Goal: Task Accomplishment & Management: Use online tool/utility

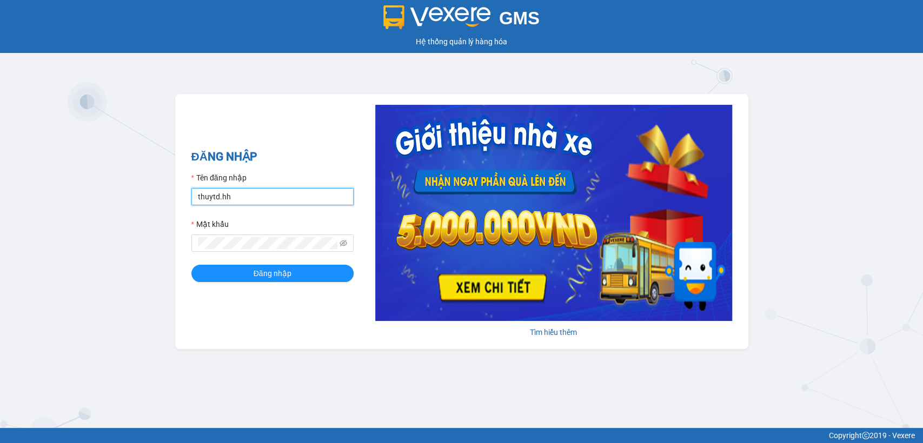
click at [238, 197] on input "thuytd.hh" at bounding box center [272, 196] width 162 height 17
type input "bequy.hh"
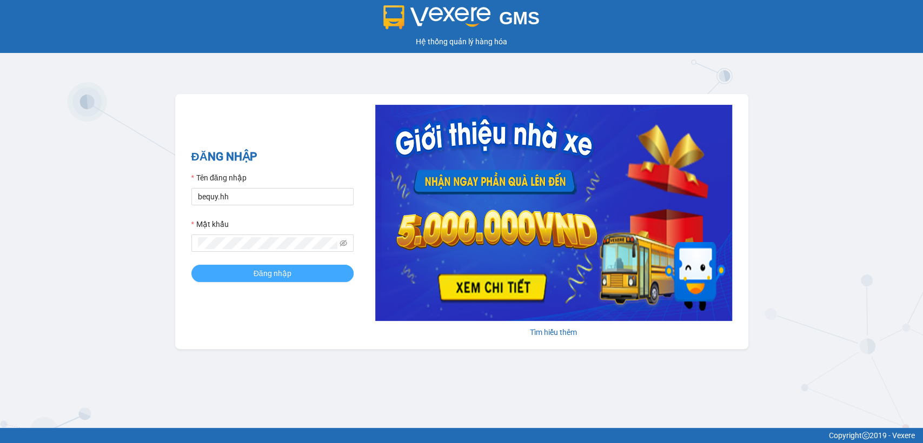
click at [273, 271] on span "Đăng nhập" at bounding box center [272, 274] width 38 height 12
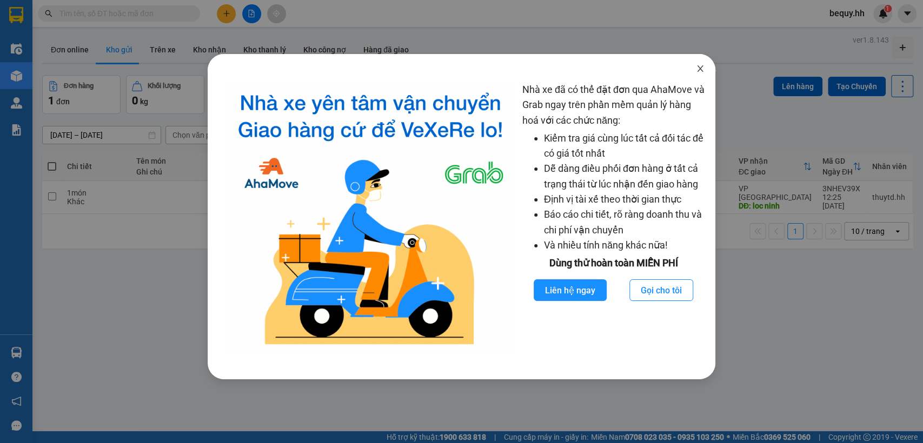
click at [697, 66] on icon "close" at bounding box center [700, 68] width 6 height 6
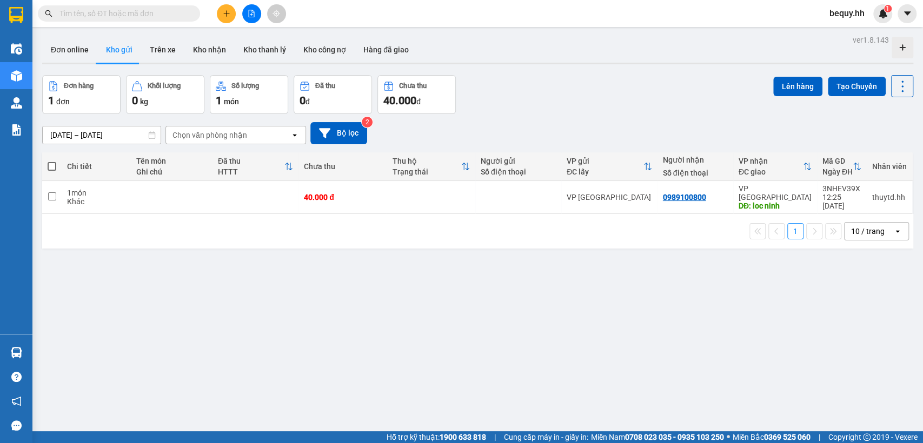
click at [51, 166] on span at bounding box center [52, 166] width 9 height 9
click at [52, 161] on input "checkbox" at bounding box center [52, 161] width 0 height 0
checkbox input "true"
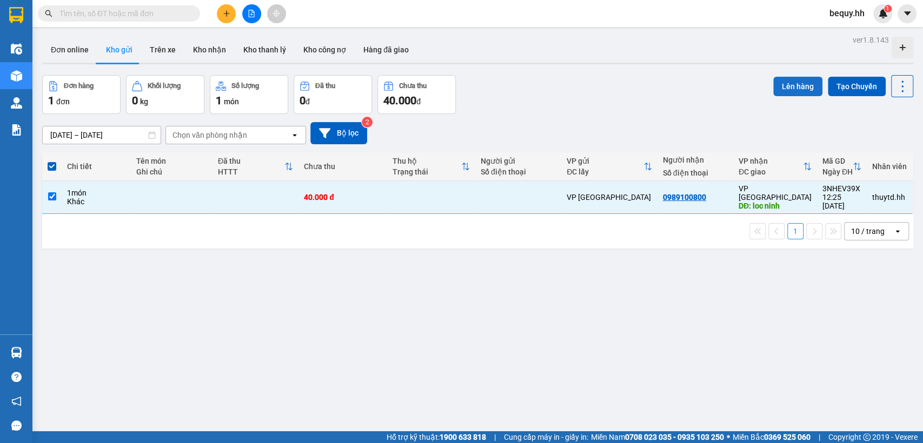
click at [782, 83] on button "Lên hàng" at bounding box center [797, 86] width 49 height 19
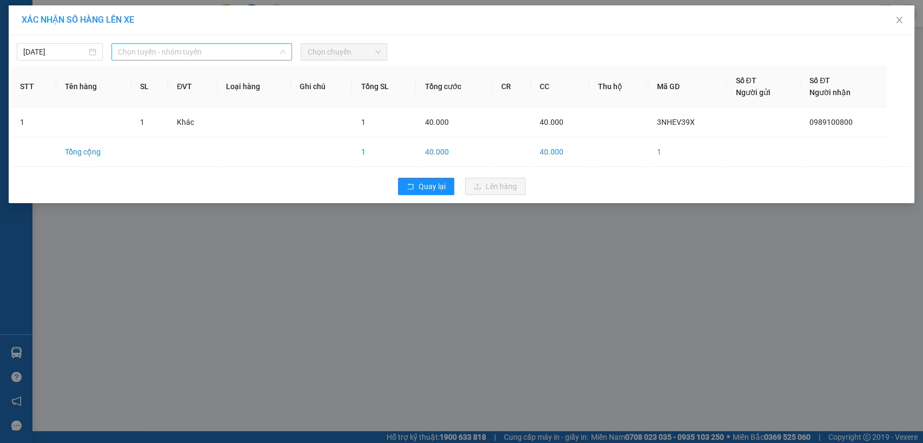
click at [229, 55] on span "Chọn tuyến - nhóm tuyến" at bounding box center [202, 52] width 168 height 16
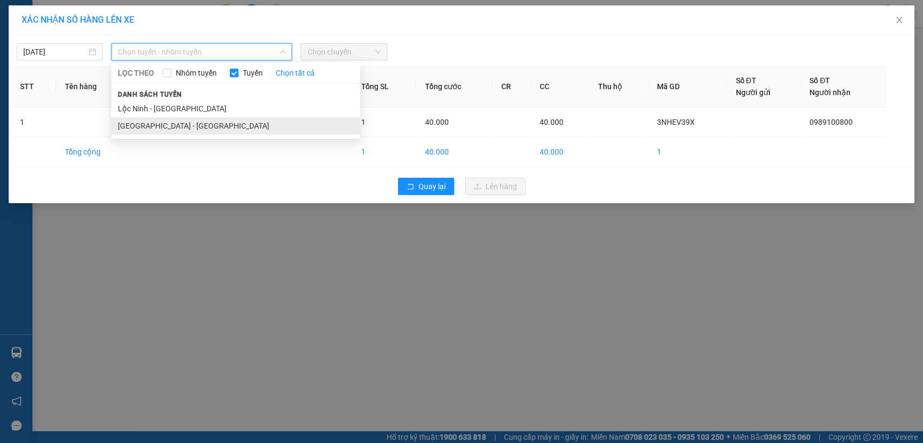
click at [160, 128] on li "[GEOGRAPHIC_DATA] - [GEOGRAPHIC_DATA]" at bounding box center [235, 125] width 249 height 17
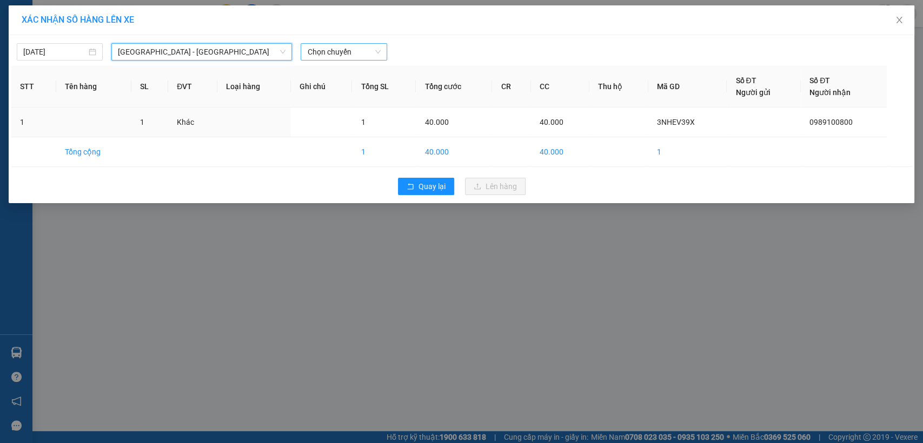
click at [343, 51] on span "Chọn chuyến" at bounding box center [343, 52] width 73 height 16
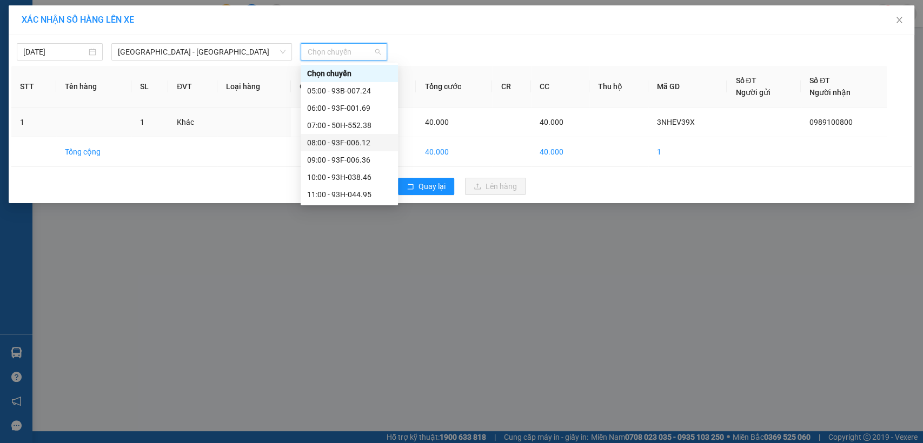
click at [342, 145] on div "08:00 - 93F-006.12" at bounding box center [349, 143] width 84 height 12
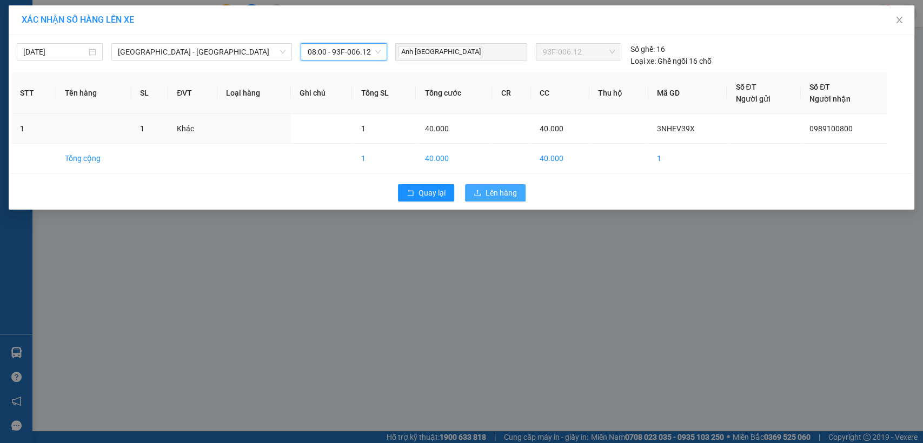
click at [487, 192] on span "Lên hàng" at bounding box center [500, 193] width 31 height 12
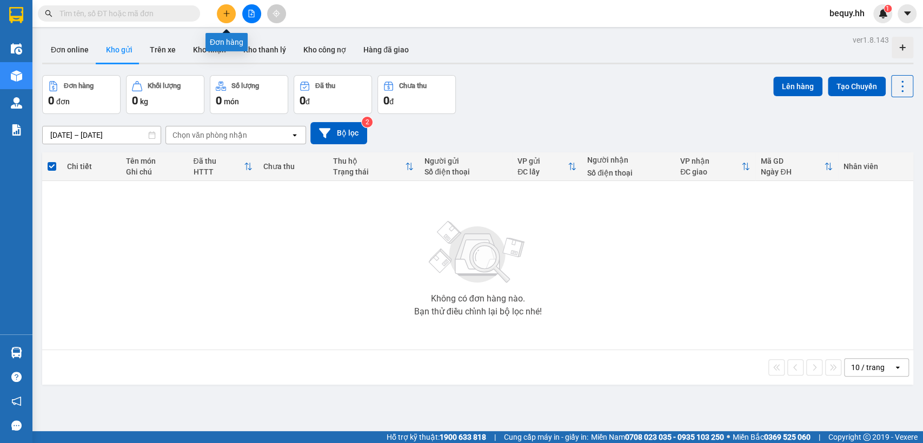
click at [225, 18] on button at bounding box center [226, 13] width 19 height 19
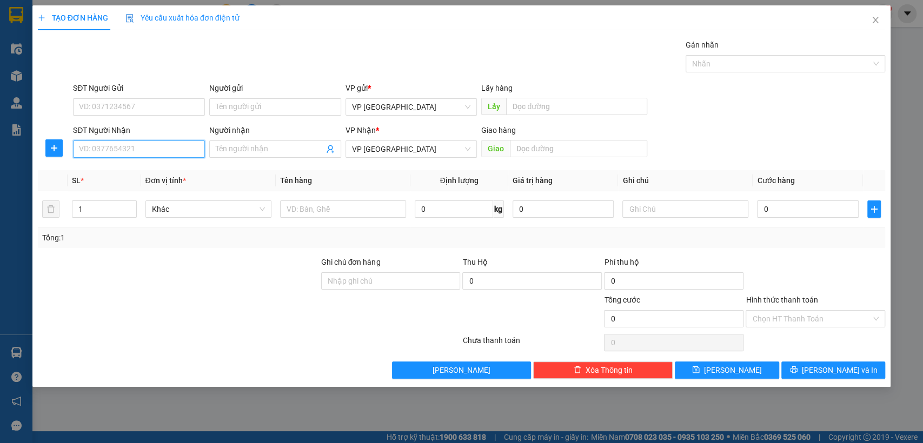
click at [169, 152] on input "SĐT Người Nhận" at bounding box center [139, 149] width 132 height 17
type input "0353990866"
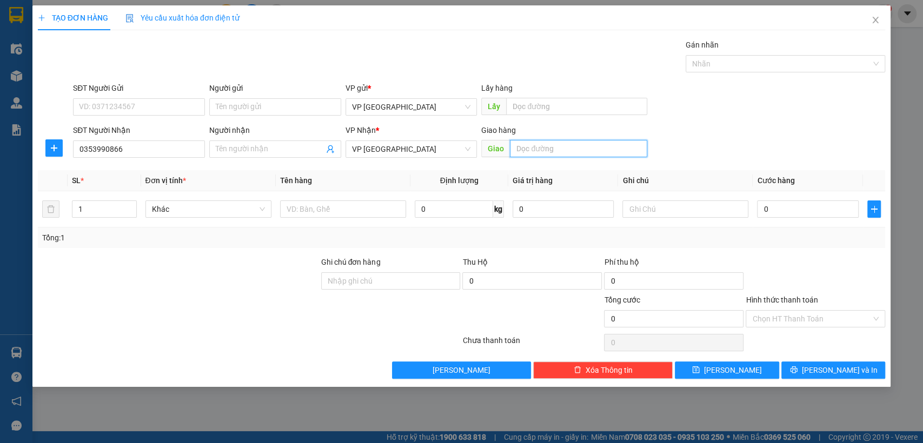
click at [547, 152] on input "text" at bounding box center [578, 148] width 137 height 17
type input "cx n4 so sao"
click at [784, 205] on input "0" at bounding box center [808, 208] width 102 height 17
type input "3"
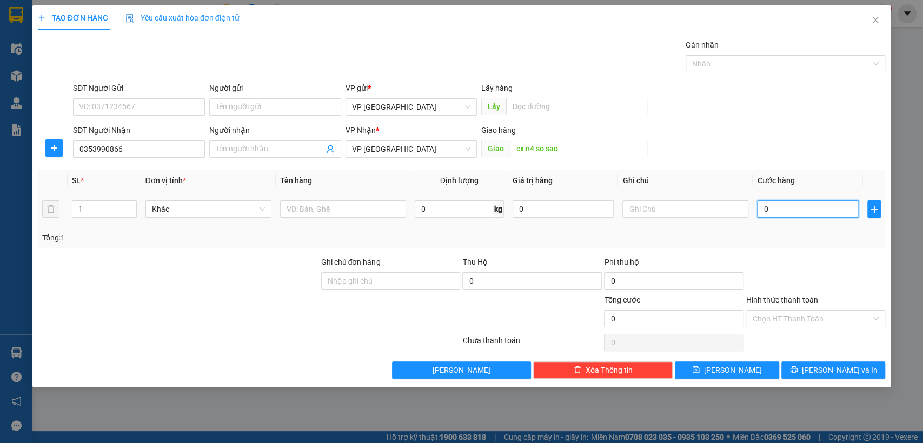
type input "3"
type input "0"
click at [763, 209] on input "0" at bounding box center [808, 208] width 102 height 17
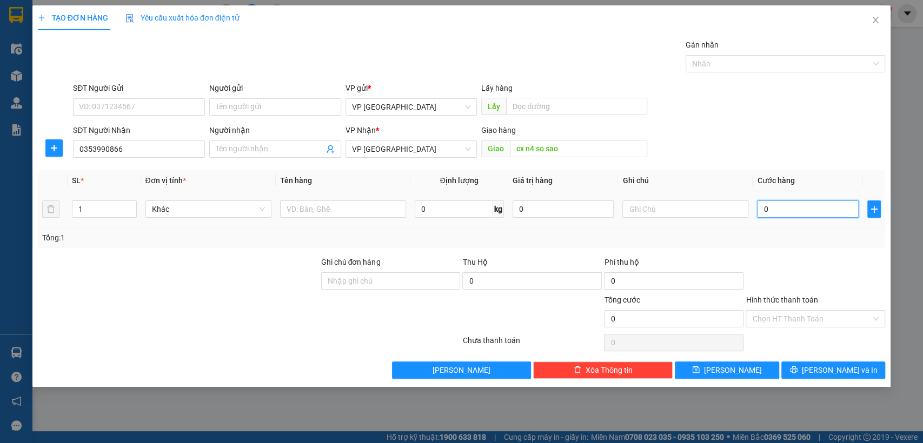
type input "50"
type input "500"
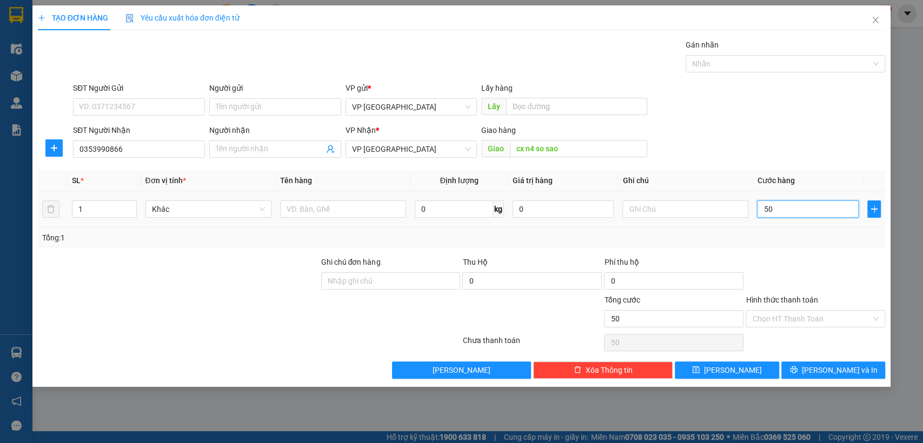
type input "500"
type input "5.000"
type input "50.000"
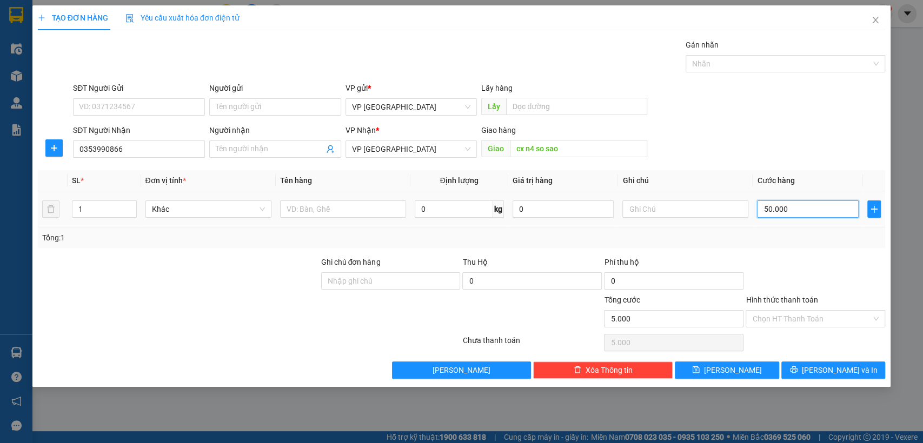
type input "50.000"
click at [576, 144] on input "cx n4 so sao" at bounding box center [578, 148] width 137 height 17
click at [580, 151] on input "cx n4 so sao" at bounding box center [578, 148] width 137 height 17
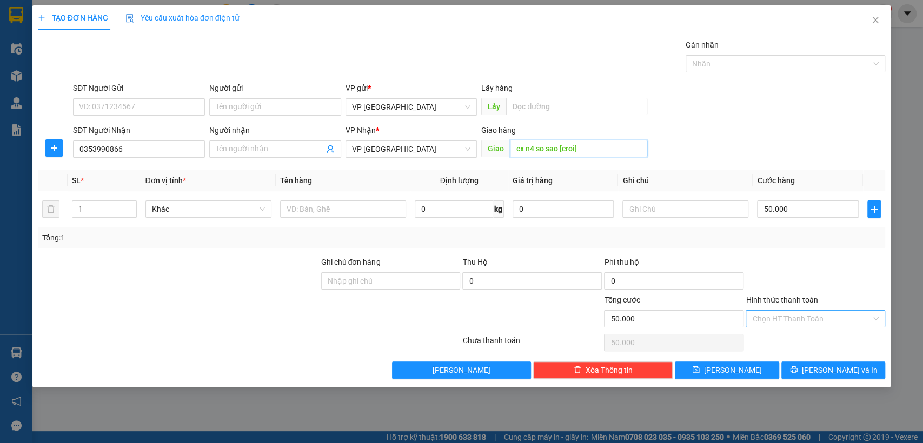
type input "cx n4 so sao [croi]"
click at [794, 318] on input "Hình thức thanh toán" at bounding box center [811, 319] width 119 height 16
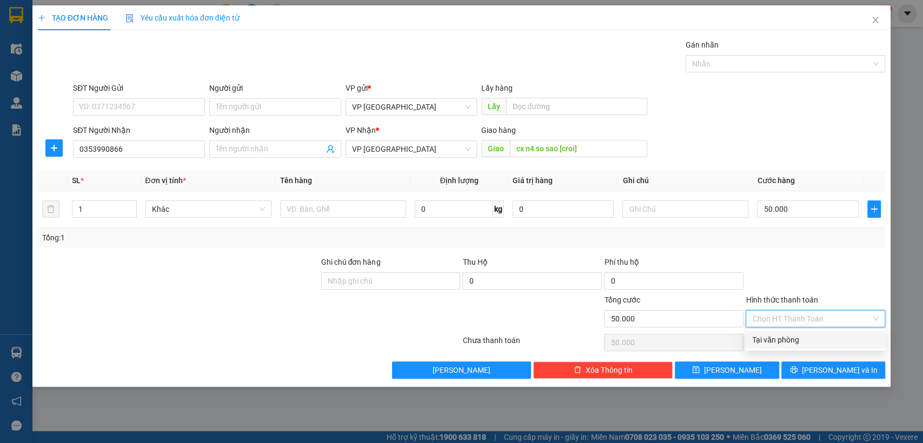
click at [783, 341] on div "Tại văn phòng" at bounding box center [815, 340] width 126 height 12
type input "0"
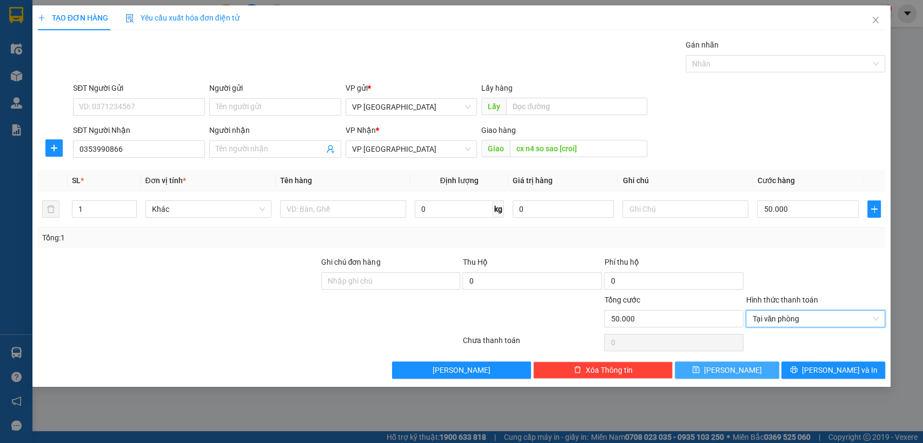
click at [738, 373] on span "[PERSON_NAME]" at bounding box center [733, 370] width 58 height 12
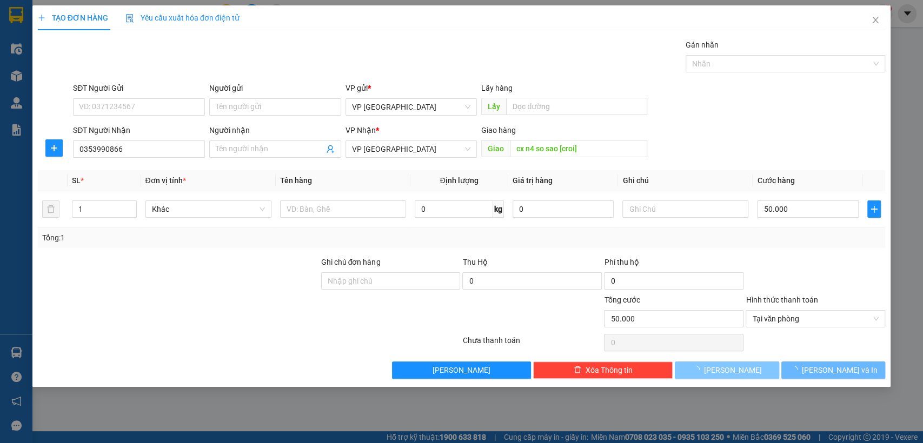
type input "0"
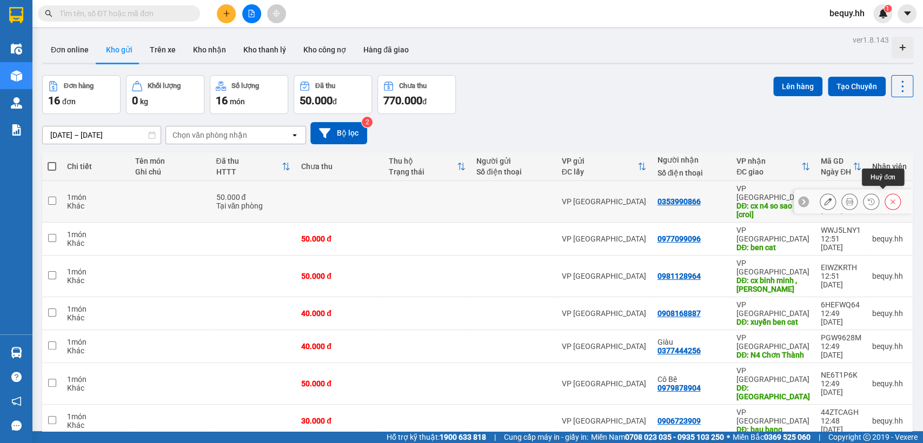
click at [887, 196] on button at bounding box center [892, 201] width 15 height 19
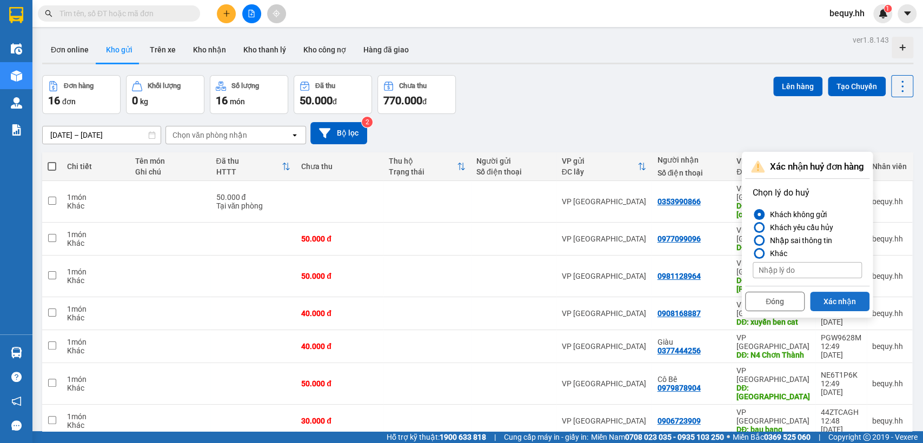
click at [860, 300] on button "Xác nhận" at bounding box center [839, 301] width 59 height 19
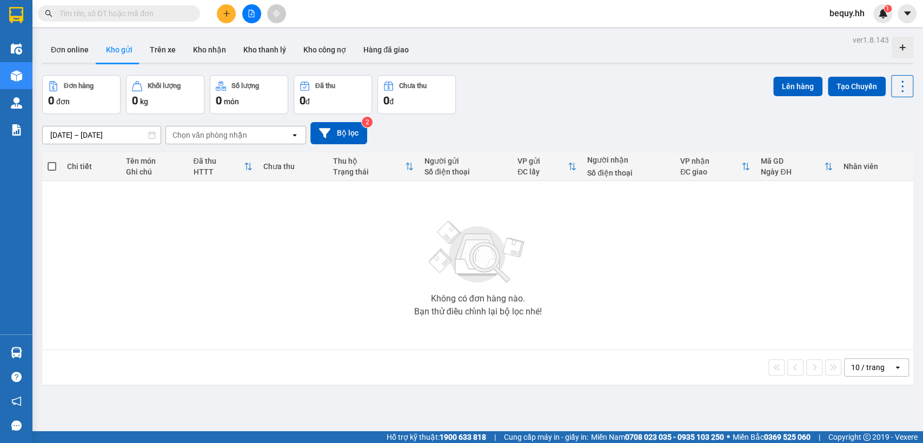
click at [837, 17] on span "bequy.hh" at bounding box center [846, 13] width 52 height 14
click at [838, 39] on li "Đăng xuất" at bounding box center [853, 33] width 69 height 17
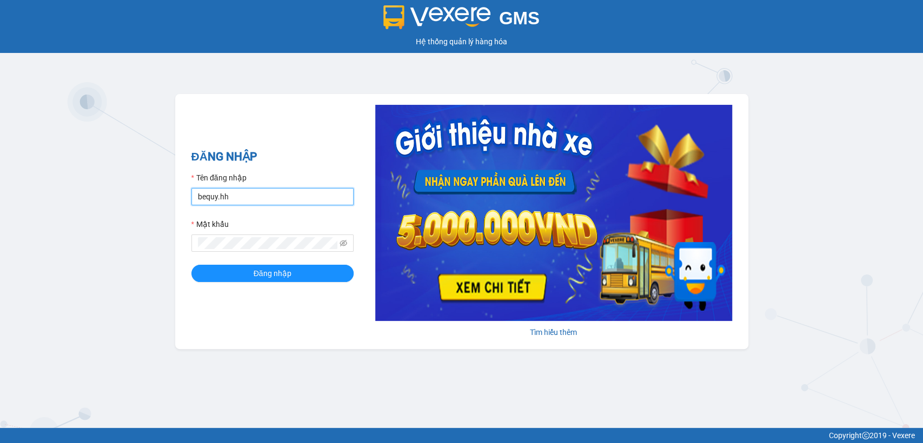
click at [272, 196] on input "bequy.hh" at bounding box center [272, 196] width 162 height 17
type input "thuytd.hh"
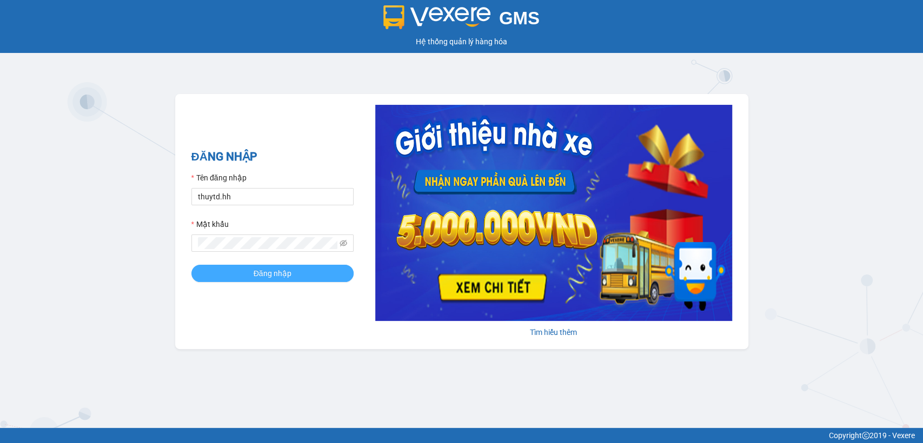
click at [257, 266] on button "Đăng nhập" at bounding box center [272, 273] width 162 height 17
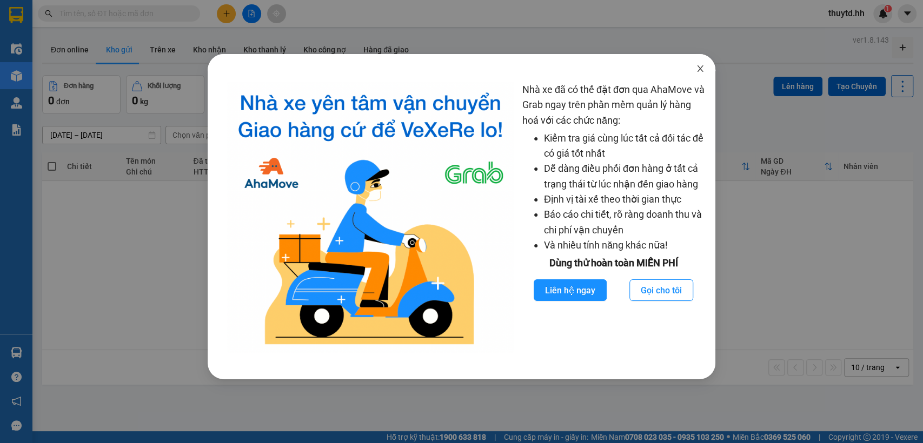
click at [700, 69] on icon "close" at bounding box center [700, 68] width 9 height 9
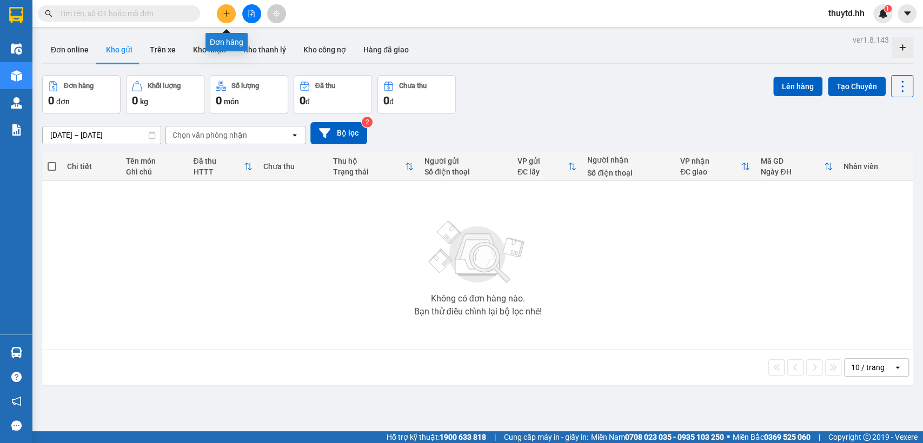
click at [224, 14] on icon "plus" at bounding box center [227, 14] width 8 height 8
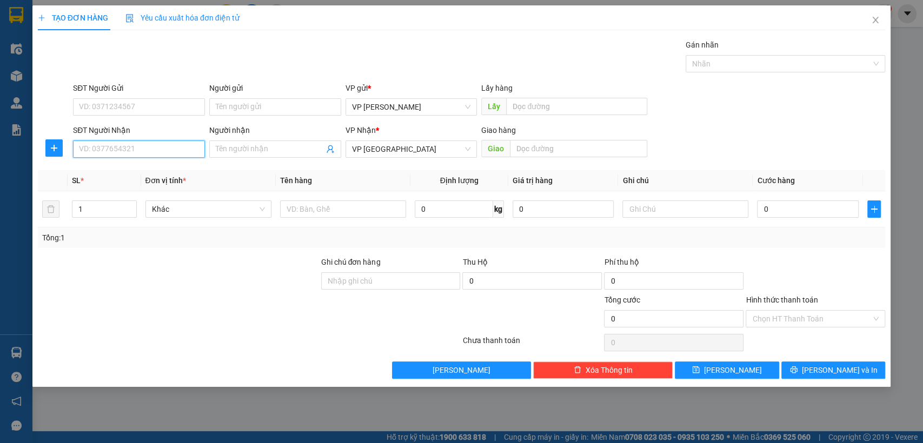
click at [149, 152] on input "SĐT Người Nhận" at bounding box center [139, 149] width 132 height 17
type input "0353990866"
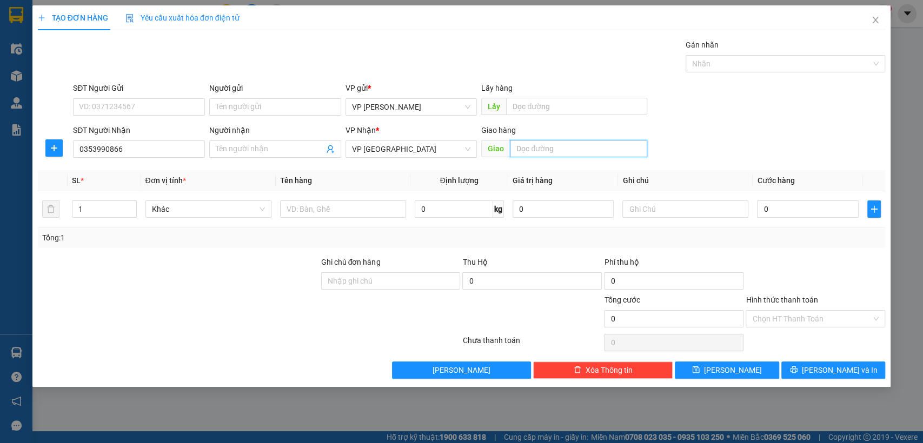
click at [554, 150] on input "text" at bounding box center [578, 148] width 137 height 17
type input "cx n4 so sao [croi]"
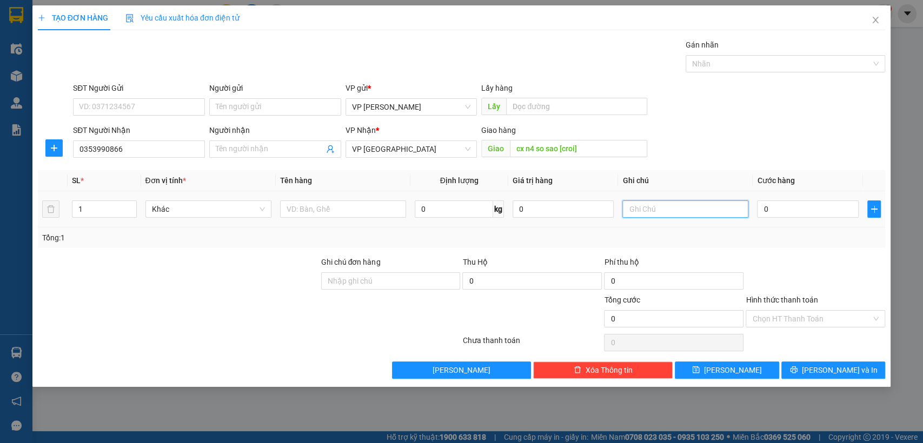
click at [636, 215] on input "text" at bounding box center [685, 208] width 126 height 17
type input "1thung mus [goi truoc 30p]"
click at [802, 211] on input "0" at bounding box center [808, 208] width 102 height 17
type input "5"
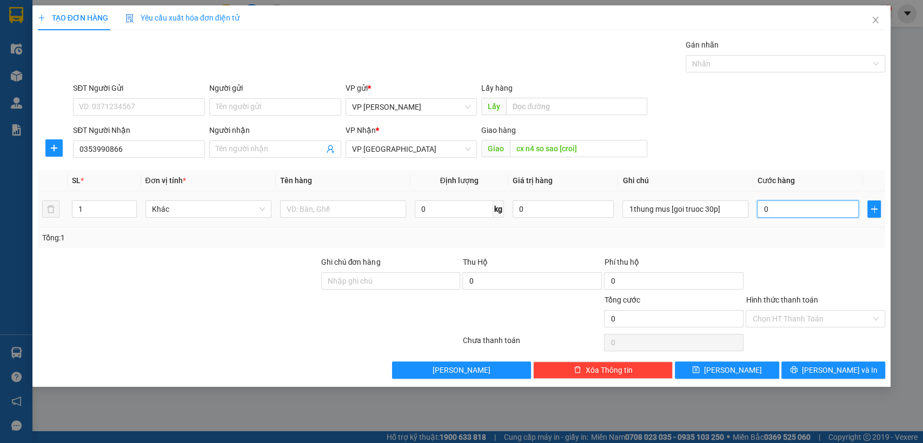
type input "5"
type input "50"
type input "500"
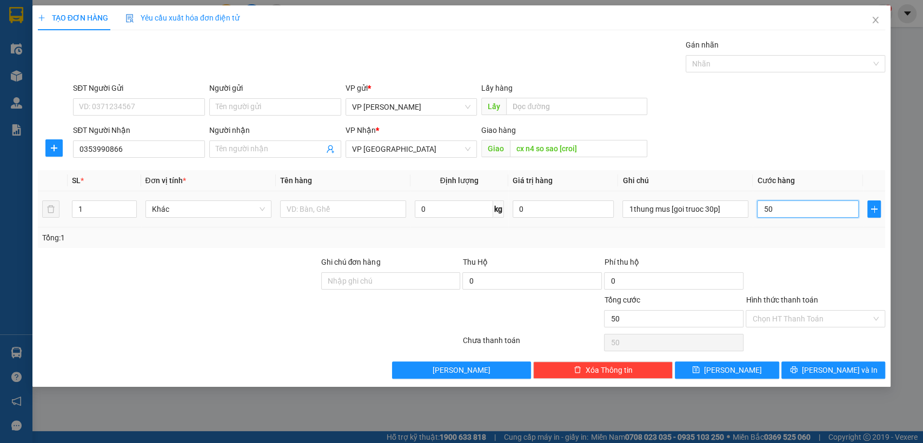
type input "500"
type input "5.000"
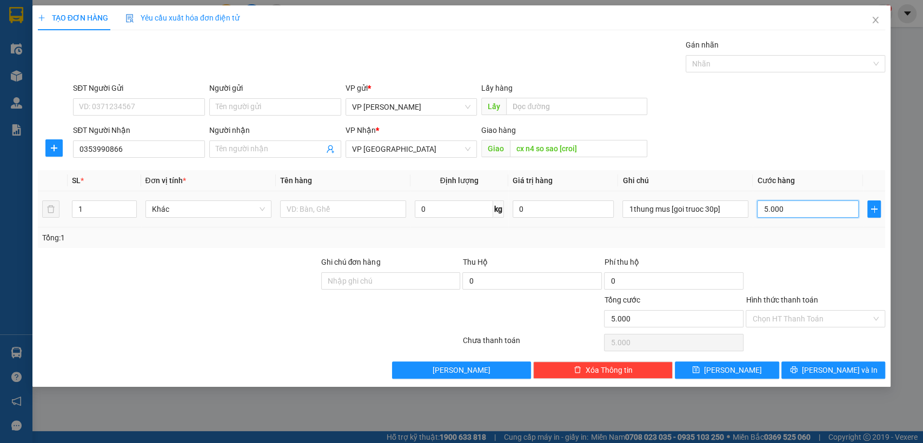
type input "50.000"
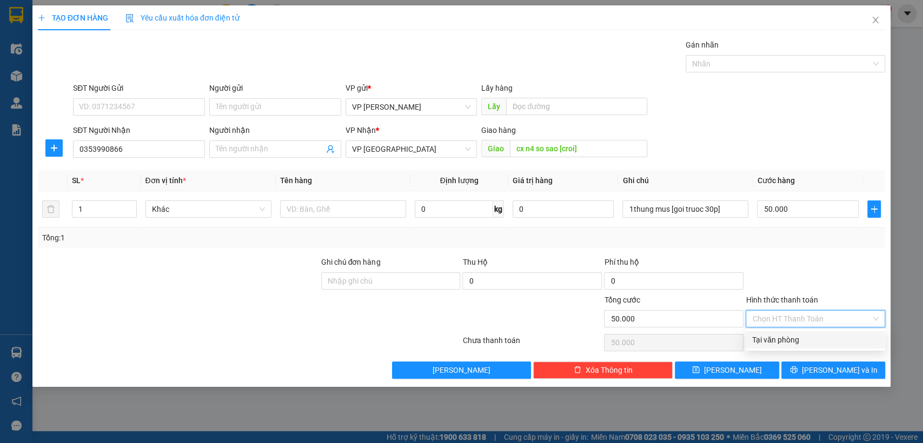
click at [833, 323] on input "Hình thức thanh toán" at bounding box center [811, 319] width 119 height 16
click at [799, 343] on div "Tại văn phòng" at bounding box center [815, 340] width 126 height 12
type input "0"
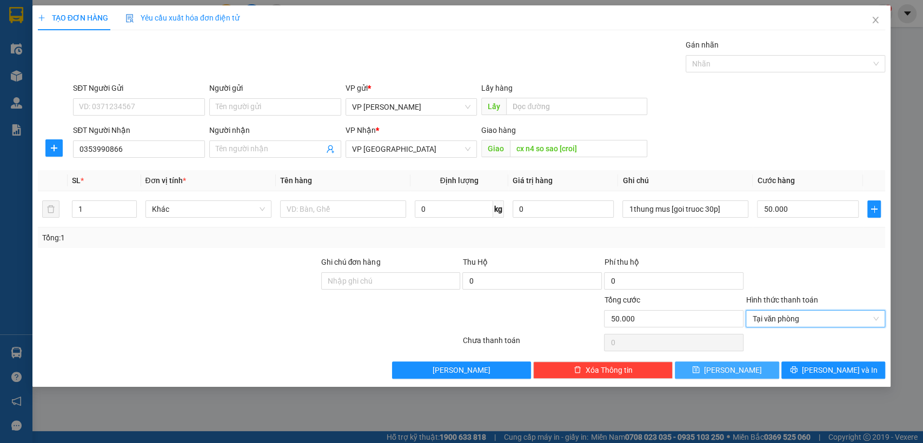
click at [737, 373] on span "[PERSON_NAME]" at bounding box center [733, 370] width 58 height 12
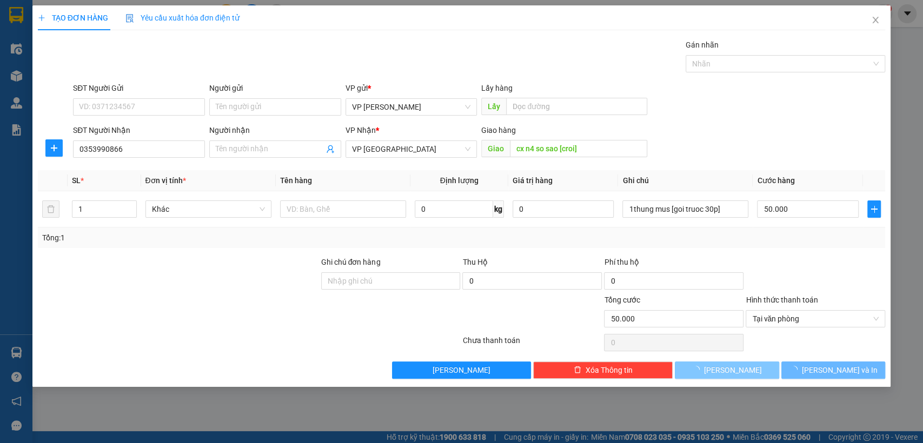
type input "0"
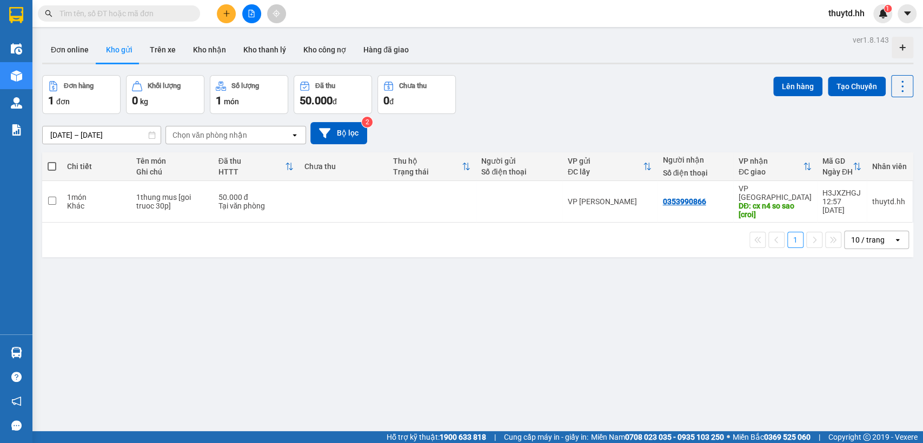
drag, startPoint x: 55, startPoint y: 166, endPoint x: 112, endPoint y: 157, distance: 58.1
click at [56, 165] on th at bounding box center [51, 166] width 19 height 29
click at [51, 165] on span at bounding box center [52, 166] width 9 height 9
click at [52, 161] on input "checkbox" at bounding box center [52, 161] width 0 height 0
checkbox input "true"
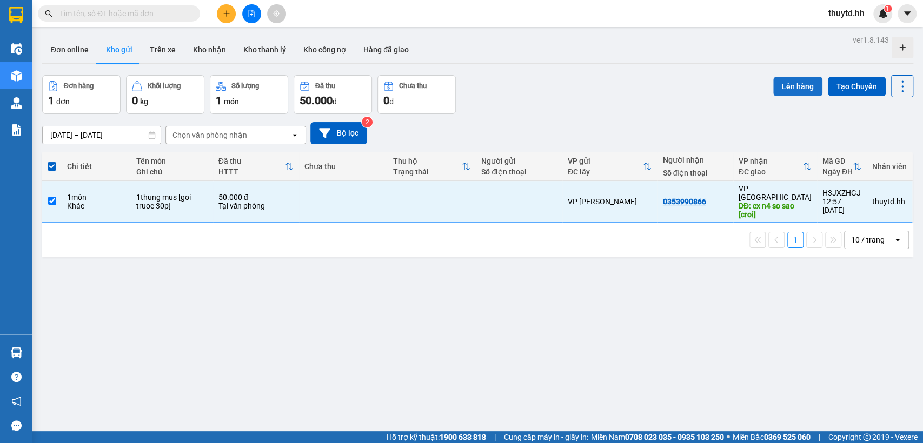
click at [787, 88] on button "Lên hàng" at bounding box center [797, 86] width 49 height 19
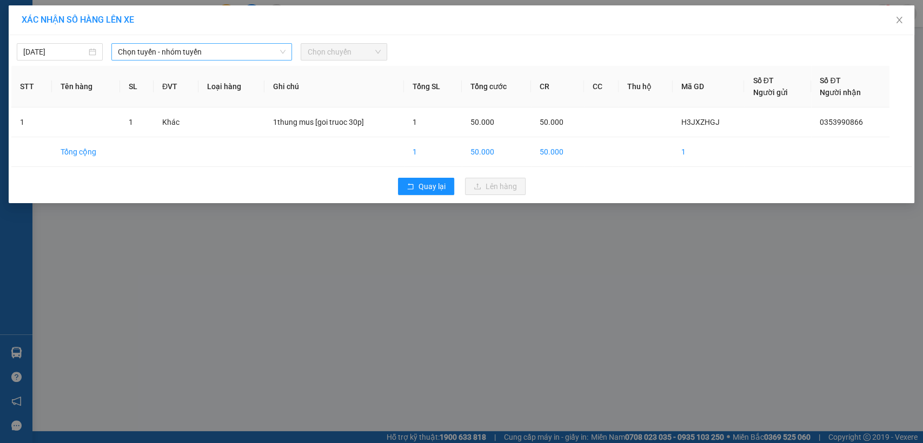
click at [186, 53] on span "Chọn tuyến - nhóm tuyến" at bounding box center [202, 52] width 168 height 16
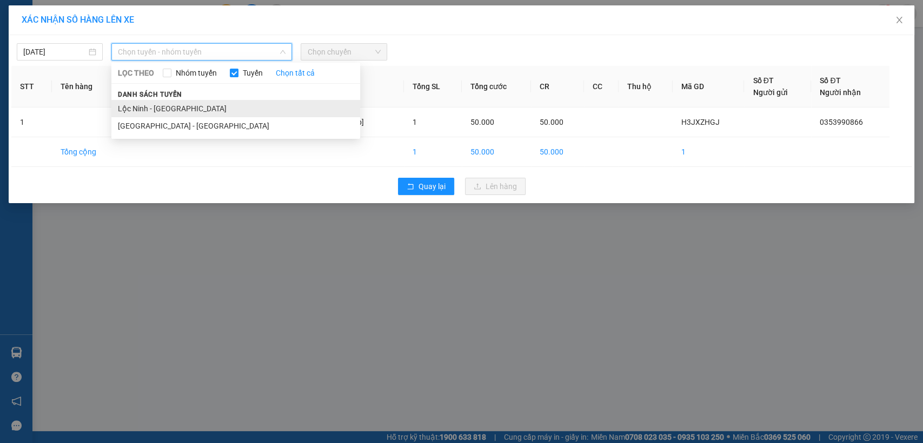
click at [143, 112] on li "Lộc Ninh - [GEOGRAPHIC_DATA]" at bounding box center [235, 108] width 249 height 17
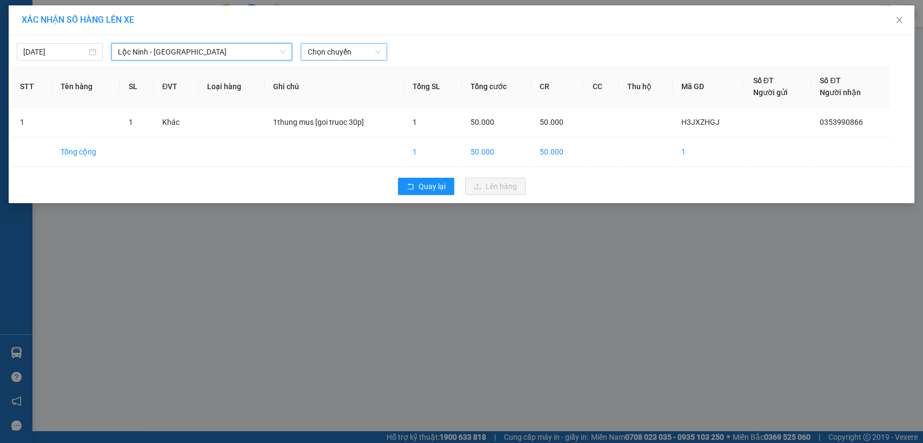
click at [336, 50] on span "Chọn chuyến" at bounding box center [343, 52] width 73 height 16
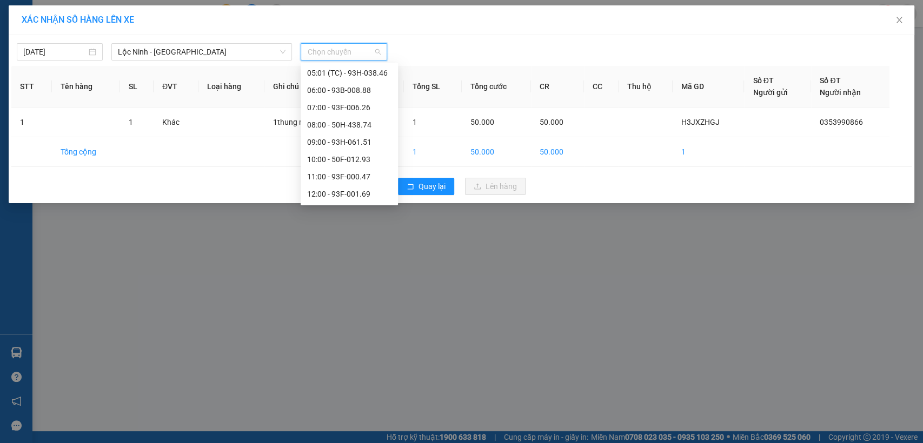
scroll to position [120, 0]
click at [333, 196] on div "13:00 - 93B-007.24" at bounding box center [349, 196] width 84 height 12
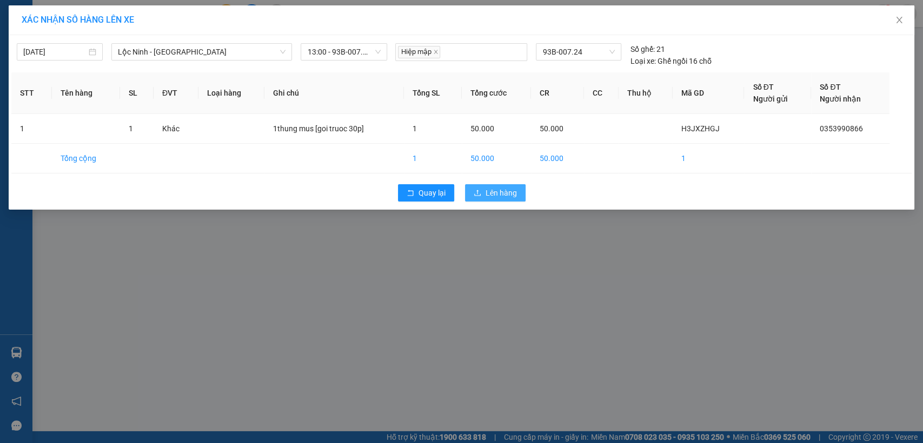
click at [505, 193] on span "Lên hàng" at bounding box center [500, 193] width 31 height 12
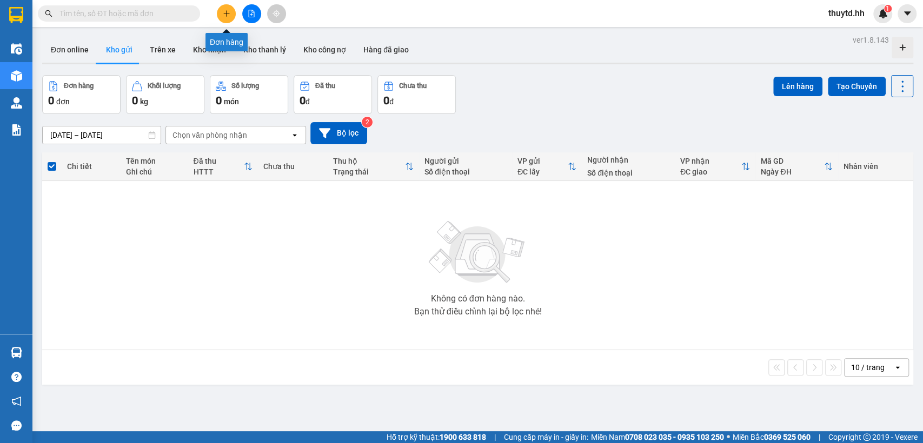
click at [225, 14] on icon "plus" at bounding box center [227, 14] width 8 height 8
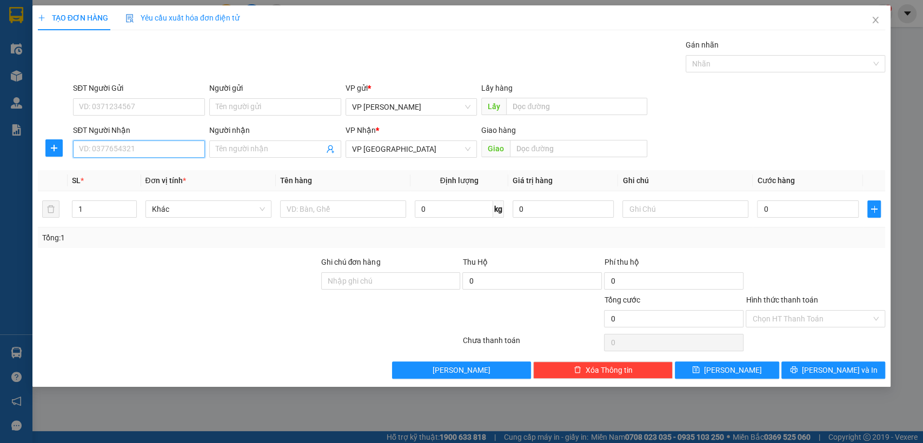
click at [132, 152] on input "SĐT Người Nhận" at bounding box center [139, 149] width 132 height 17
type input "0918540582"
click at [124, 171] on div "0918540582" at bounding box center [138, 171] width 119 height 12
type input "cho hang bong [croi]"
type input "160.000"
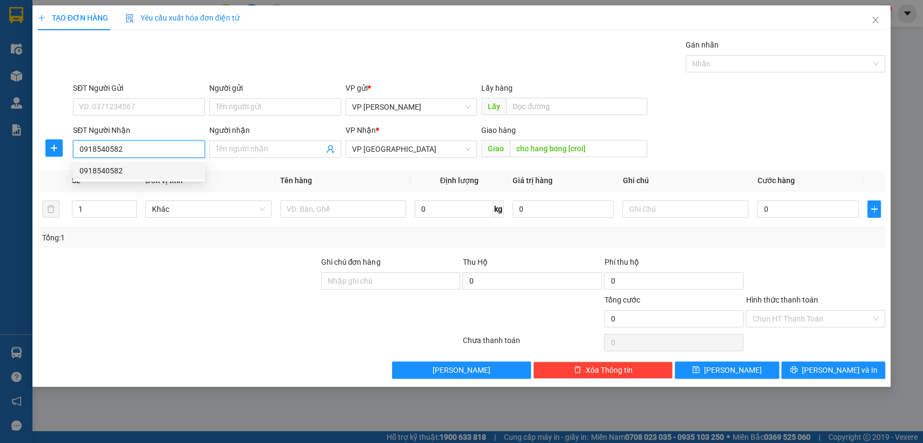
type input "160.000"
type input "0918540582"
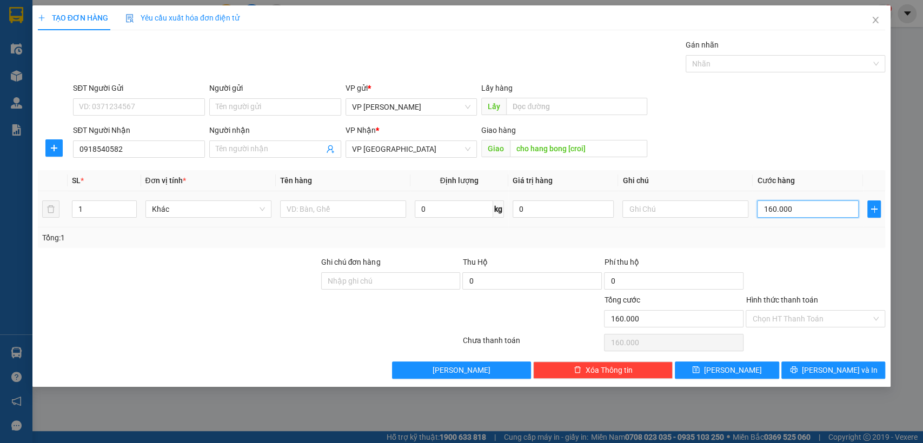
click at [825, 207] on input "160.000" at bounding box center [808, 208] width 102 height 17
type input "2"
type input "26"
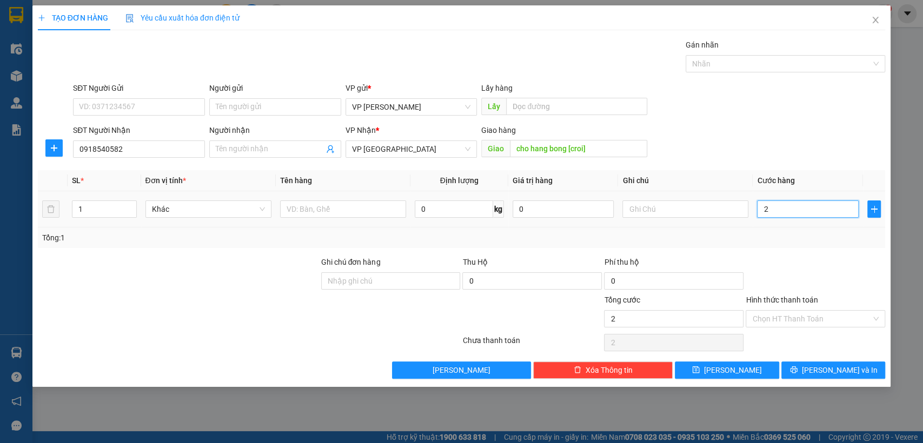
type input "26"
type input "260"
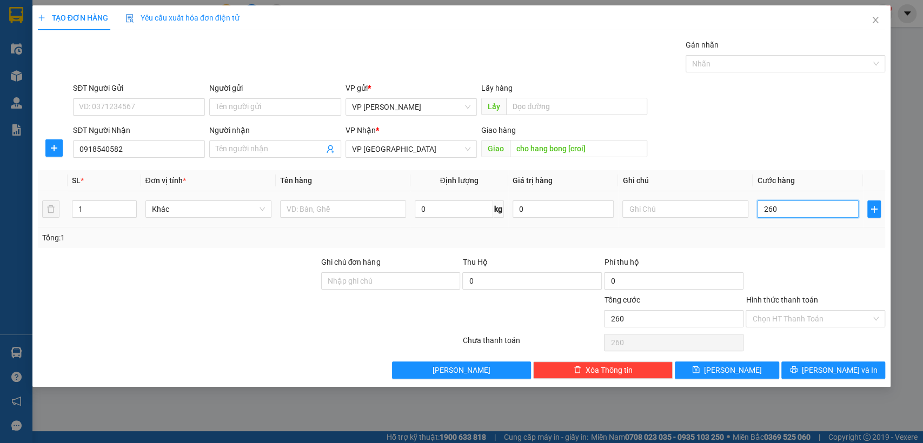
type input "2.600"
type input "26.000"
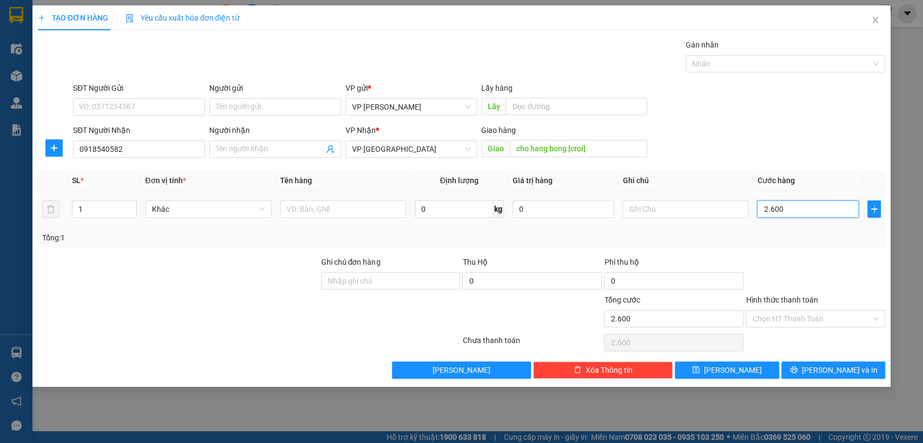
type input "26.000"
type input "260.000"
click at [841, 324] on input "Hình thức thanh toán" at bounding box center [811, 319] width 119 height 16
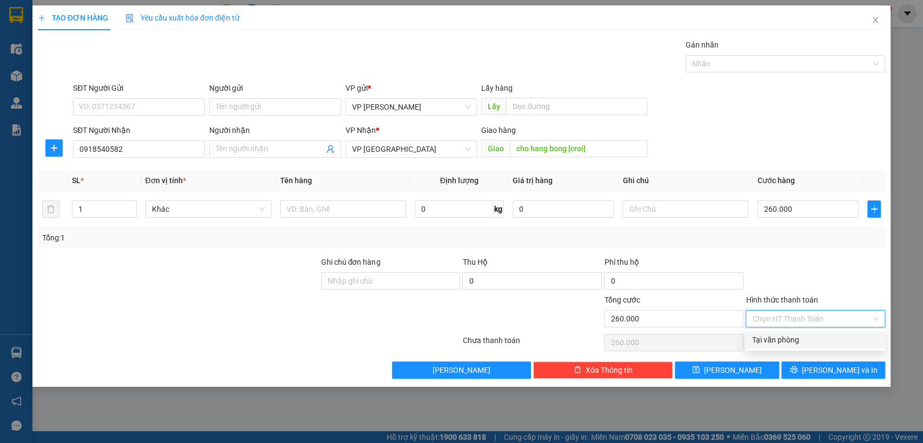
click at [800, 345] on div "Tại văn phòng" at bounding box center [815, 340] width 126 height 12
type input "0"
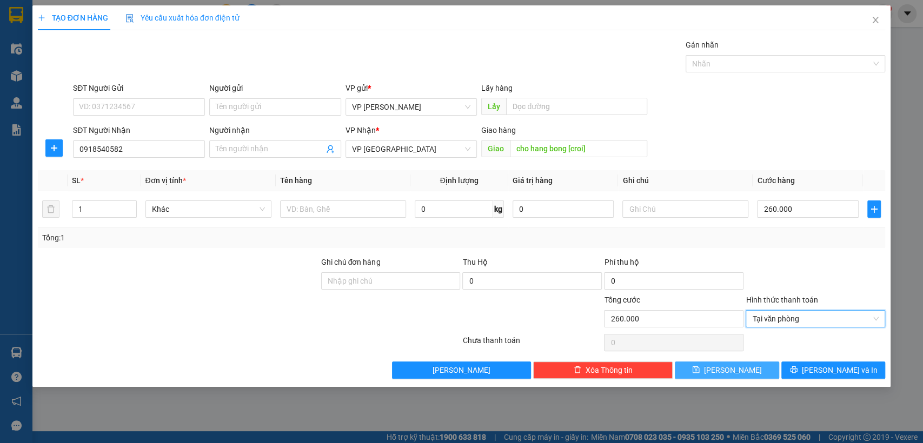
click at [750, 373] on button "[PERSON_NAME]" at bounding box center [726, 370] width 104 height 17
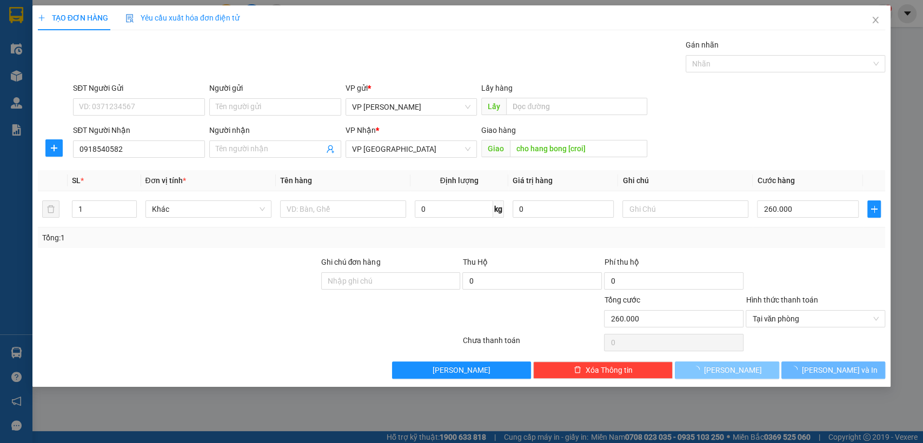
type input "0"
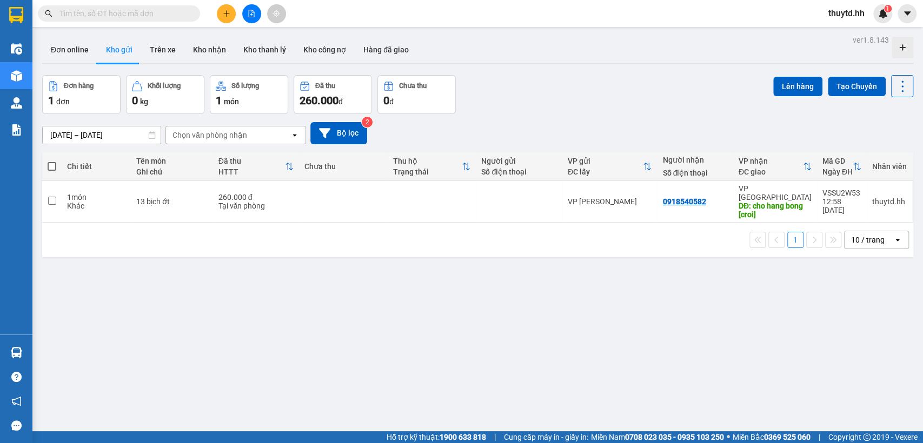
click at [52, 166] on span at bounding box center [52, 166] width 9 height 9
click at [52, 161] on input "checkbox" at bounding box center [52, 161] width 0 height 0
checkbox input "true"
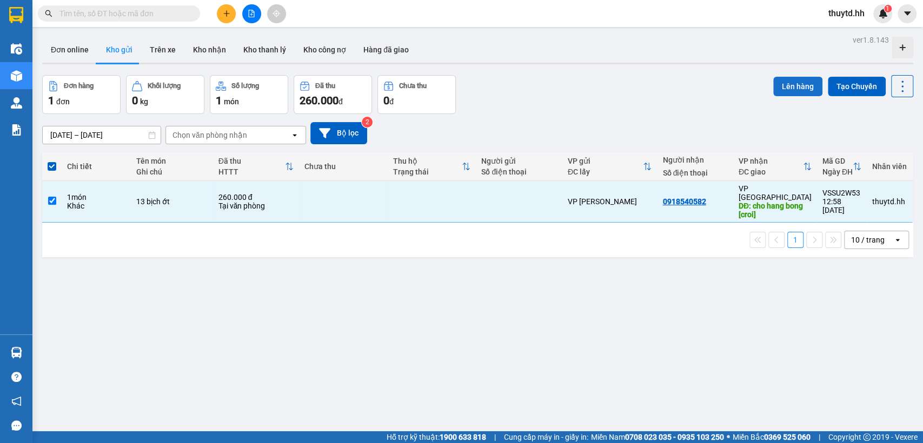
click at [784, 89] on button "Lên hàng" at bounding box center [797, 86] width 49 height 19
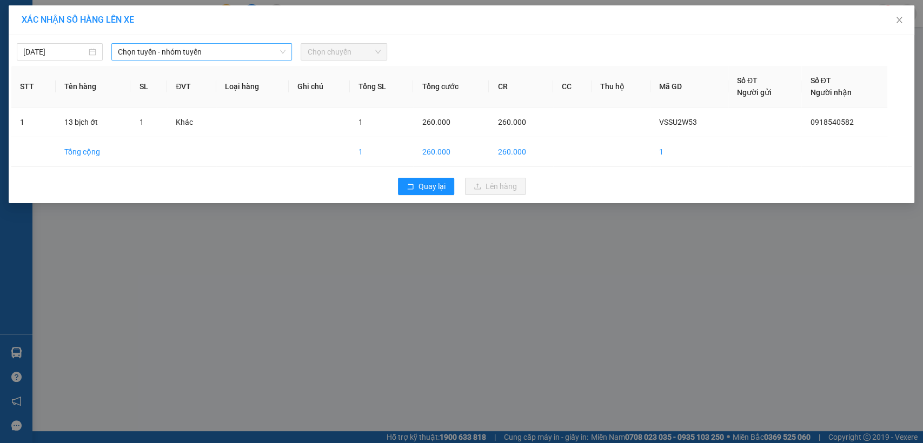
click at [272, 49] on span "Chọn tuyến - nhóm tuyến" at bounding box center [202, 52] width 168 height 16
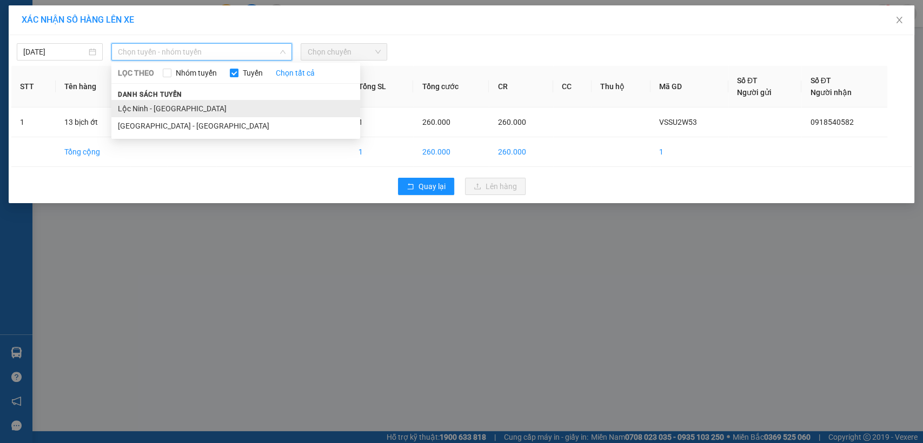
click at [142, 111] on li "Lộc Ninh - [GEOGRAPHIC_DATA]" at bounding box center [235, 108] width 249 height 17
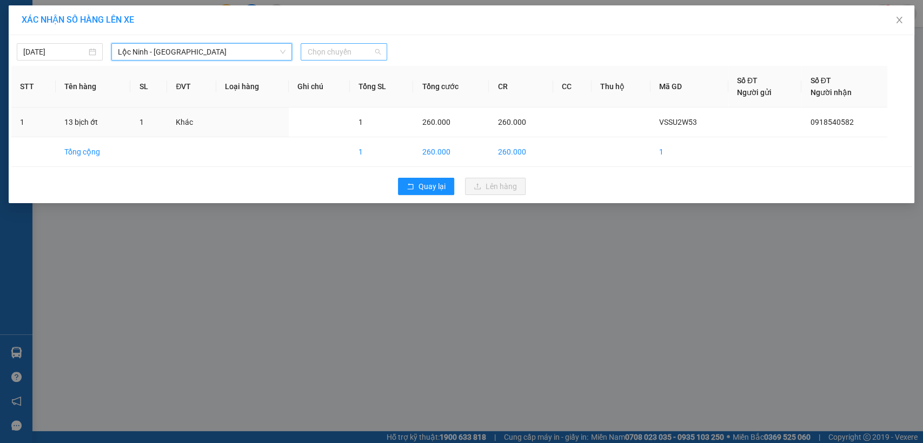
click at [347, 53] on span "Chọn chuyến" at bounding box center [343, 52] width 73 height 16
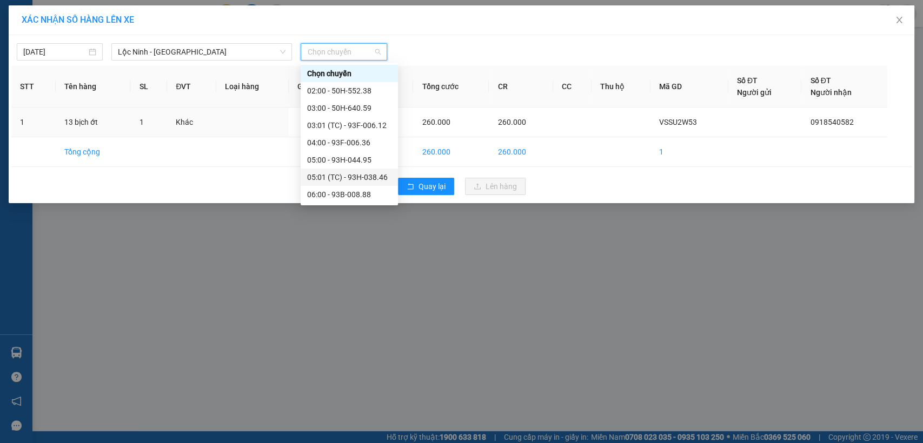
scroll to position [120, 0]
click at [333, 177] on div "12:00 - 93F-001.69" at bounding box center [349, 178] width 84 height 12
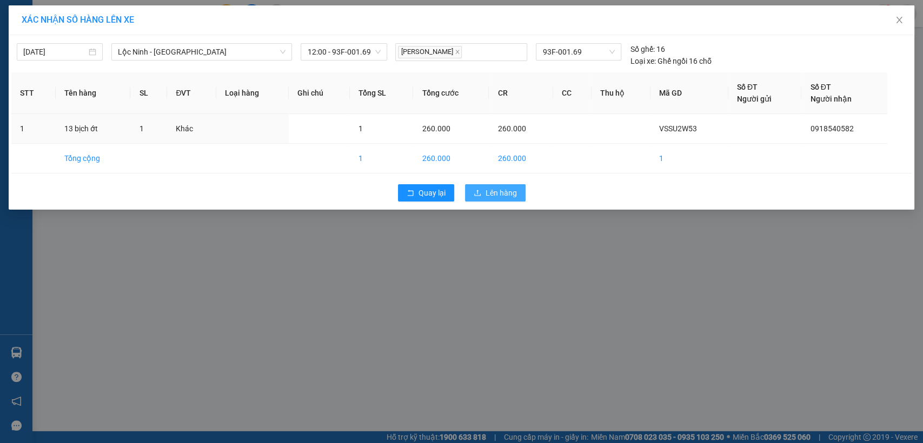
click at [499, 192] on span "Lên hàng" at bounding box center [500, 193] width 31 height 12
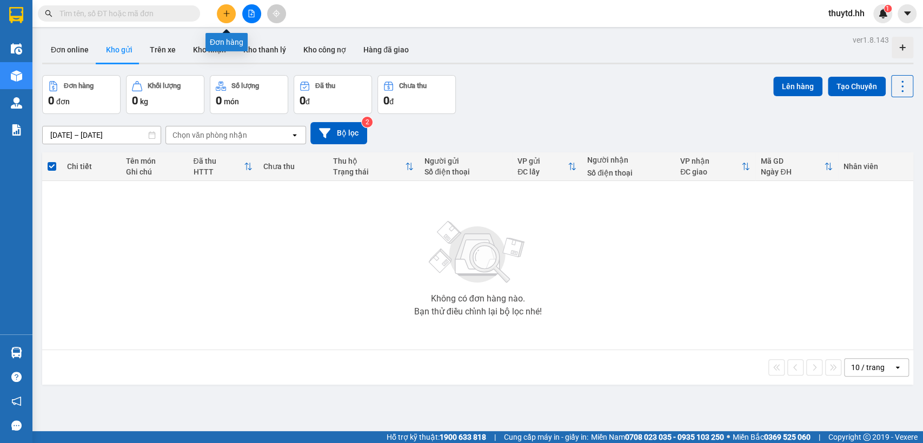
click at [231, 9] on button at bounding box center [226, 13] width 19 height 19
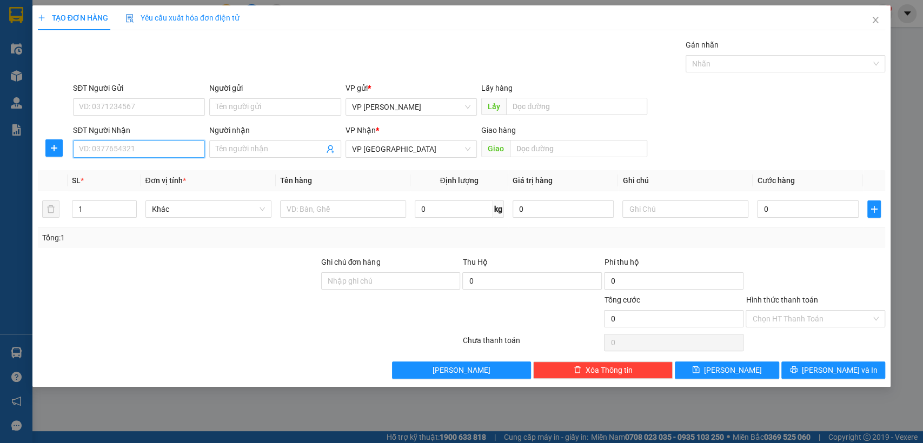
click at [159, 146] on input "SĐT Người Nhận" at bounding box center [139, 149] width 132 height 17
type input "0913129199"
click at [111, 170] on div "0913129199" at bounding box center [138, 171] width 119 height 12
type input "Răng nguyễn long"
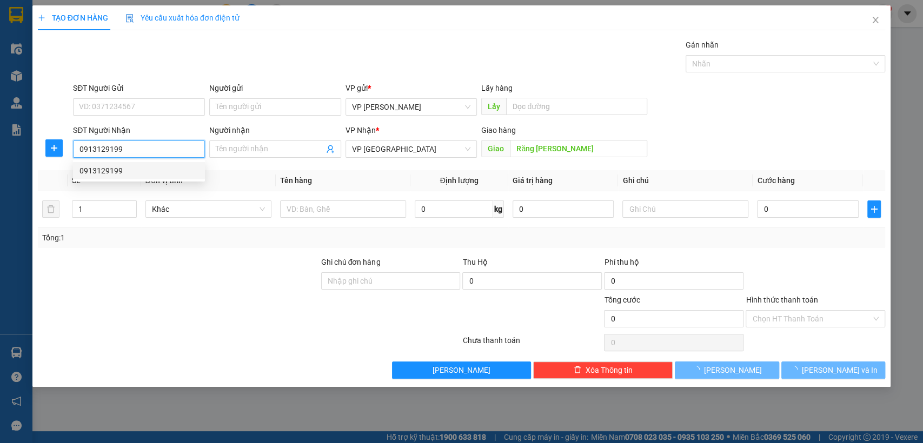
type input "30.000"
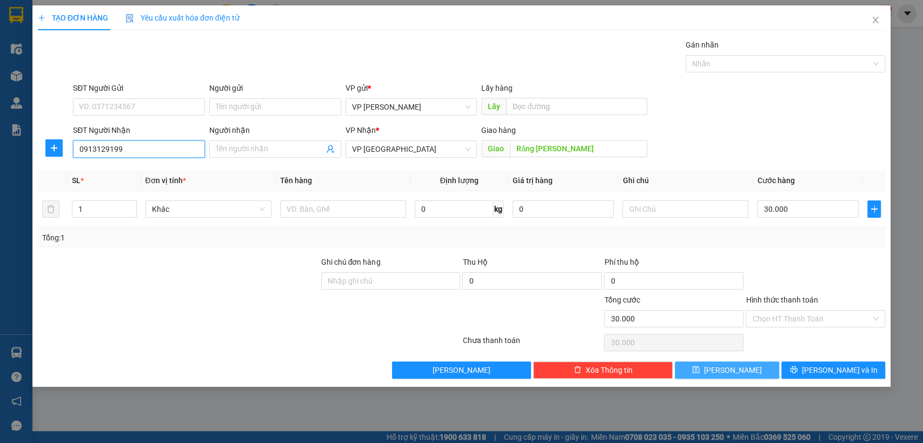
type input "0913129199"
click at [735, 369] on span "[PERSON_NAME]" at bounding box center [733, 370] width 58 height 12
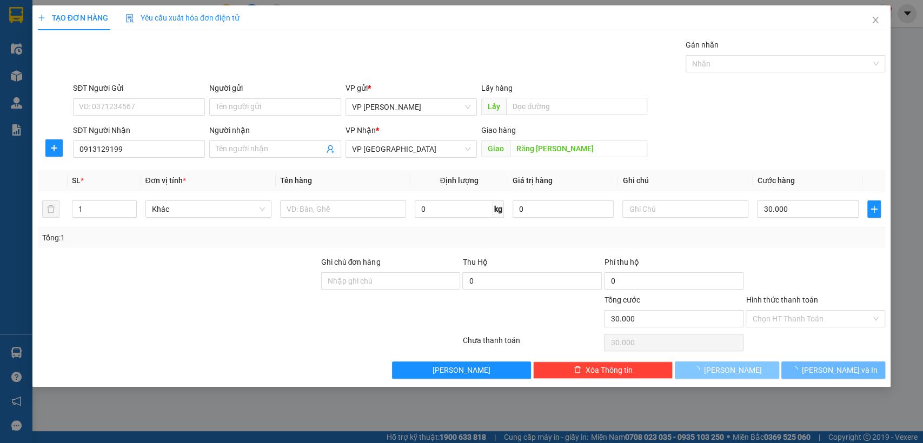
type input "0"
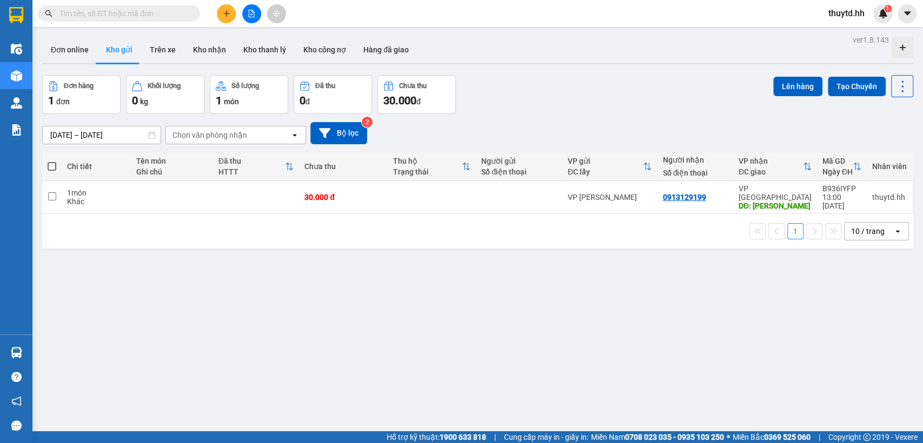
click at [52, 162] on span at bounding box center [52, 166] width 9 height 9
click at [52, 161] on input "checkbox" at bounding box center [52, 161] width 0 height 0
checkbox input "true"
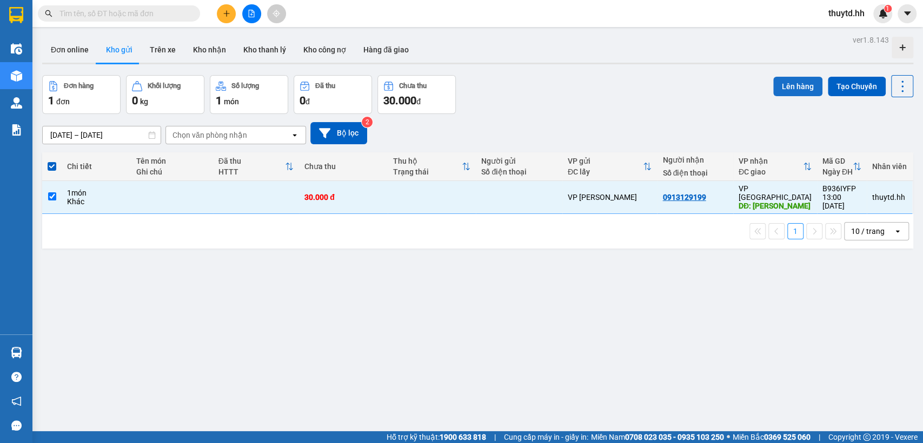
click at [783, 86] on button "Lên hàng" at bounding box center [797, 86] width 49 height 19
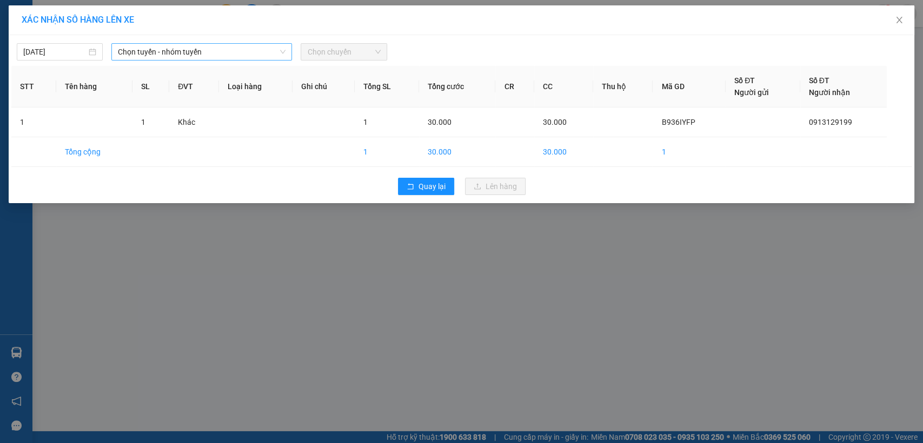
click at [255, 54] on span "Chọn tuyến - nhóm tuyến" at bounding box center [202, 52] width 168 height 16
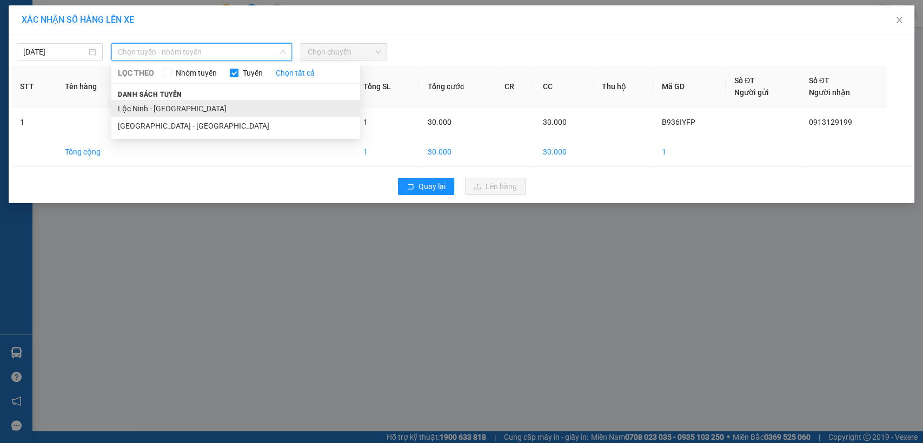
click at [160, 111] on li "Lộc Ninh - [GEOGRAPHIC_DATA]" at bounding box center [235, 108] width 249 height 17
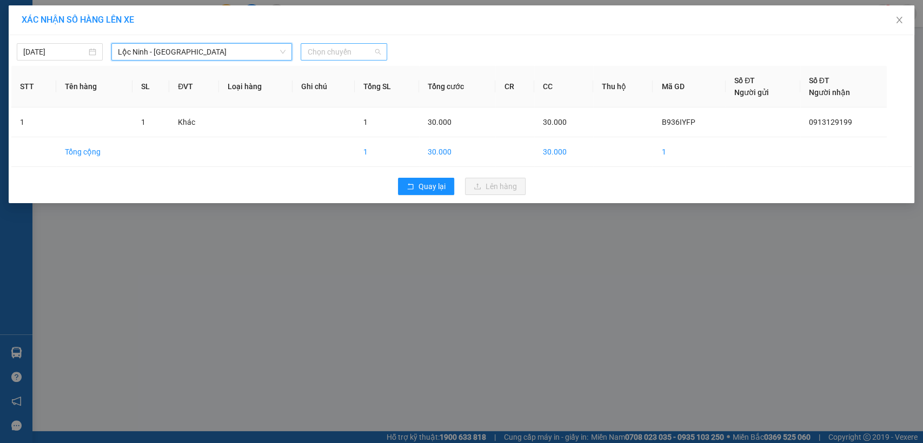
click at [363, 53] on span "Chọn chuyến" at bounding box center [343, 52] width 73 height 16
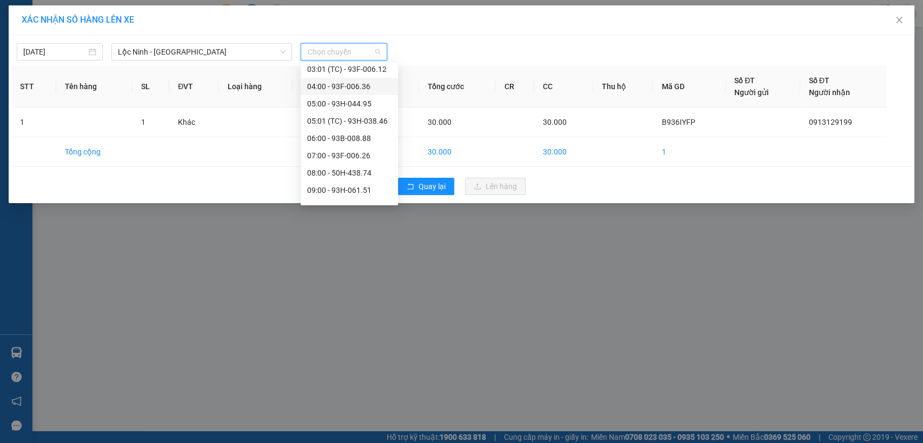
scroll to position [120, 0]
click at [327, 122] on div "09:00 - 93H-061.51" at bounding box center [349, 127] width 84 height 12
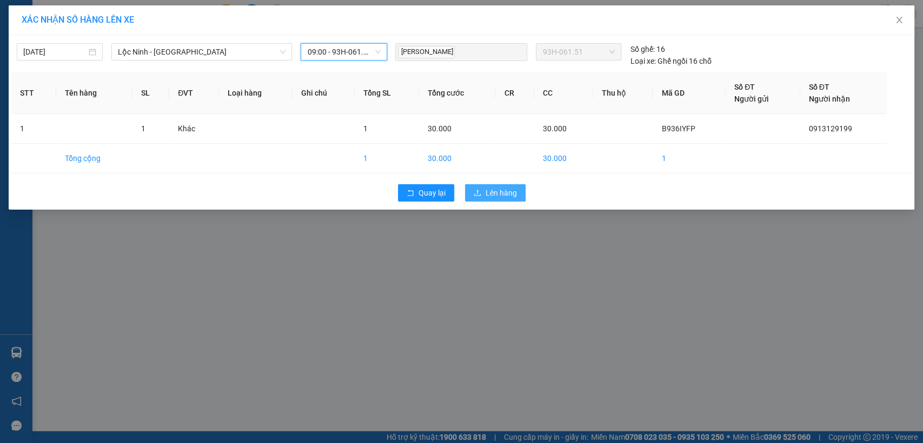
click at [489, 189] on span "Lên hàng" at bounding box center [500, 193] width 31 height 12
